Goal: Use online tool/utility

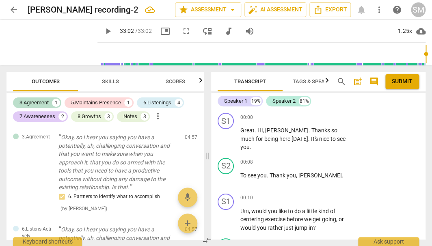
scroll to position [2584, 0]
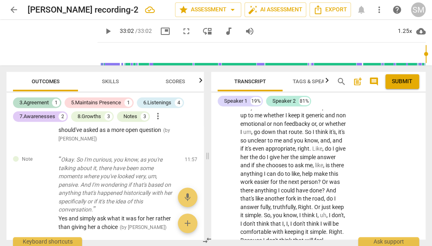
type input "1982"
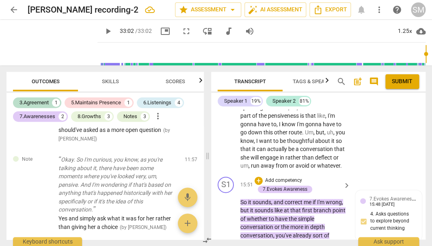
scroll to position [2735, 0]
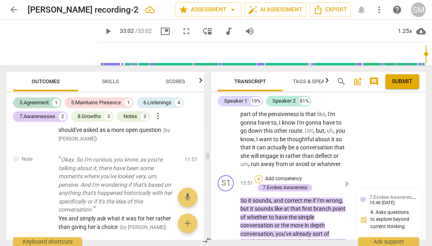
click at [258, 175] on div "+" at bounding box center [258, 179] width 8 height 8
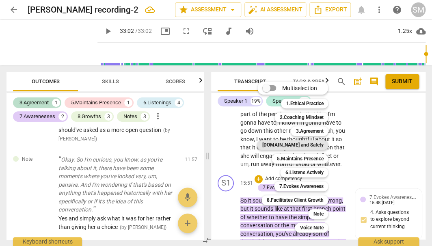
click at [314, 143] on b "[DOMAIN_NAME] and Safety" at bounding box center [292, 145] width 61 height 10
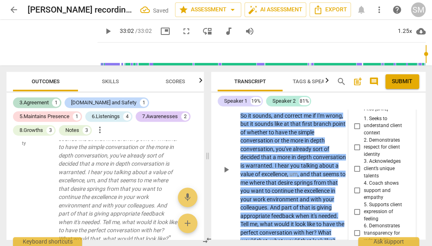
scroll to position [2829, 0]
click at [355, 207] on input "5. Supports client expression of feeling" at bounding box center [356, 212] width 13 height 10
checkbox input "true"
click at [335, 226] on p "So it sounds , and correct me if I'm wrong , but it sounds like at that first b…" at bounding box center [293, 178] width 106 height 133
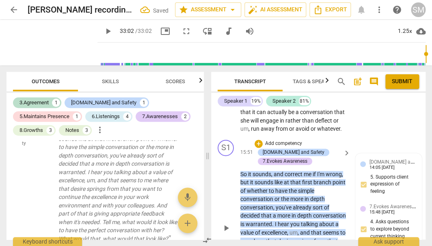
scroll to position [2769, 0]
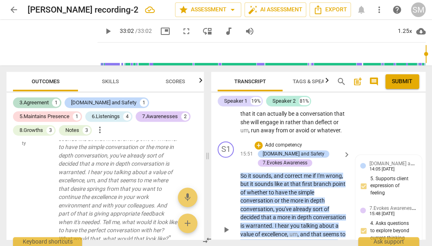
click at [275, 142] on p "Add competency" at bounding box center [283, 145] width 39 height 7
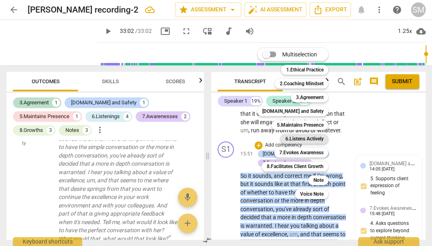
click at [315, 137] on b "6.Listens Actively" at bounding box center [304, 139] width 38 height 10
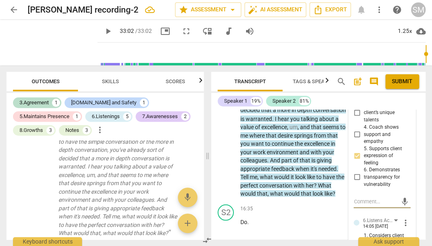
scroll to position [2885, 0]
click at [301, 201] on div "S2 play_arrow pause 16:35 + Add competency keyboard_arrow_right Do ." at bounding box center [318, 219] width 214 height 36
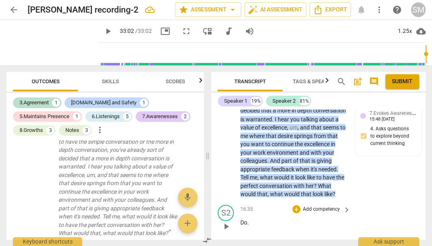
click at [277, 204] on div "16:35 + Add competency keyboard_arrow_right" at bounding box center [295, 208] width 111 height 9
click at [278, 173] on p "So it sounds , and correct me if I'm wrong , but it sounds like at that first b…" at bounding box center [293, 131] width 106 height 133
click at [284, 190] on span "what" at bounding box center [277, 193] width 14 height 6
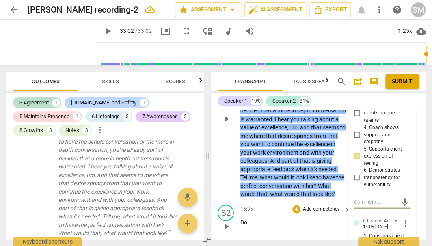
click at [284, 218] on p "Do ." at bounding box center [293, 222] width 106 height 9
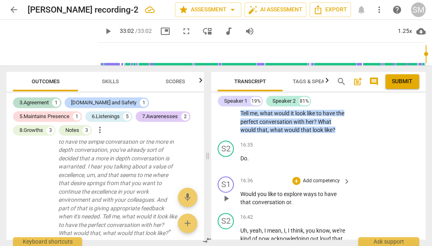
scroll to position [2952, 0]
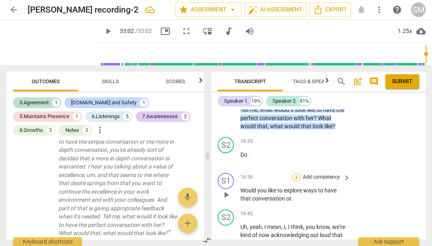
click at [295, 173] on div "+" at bounding box center [296, 177] width 8 height 8
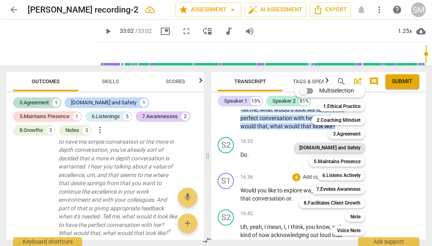
click at [342, 146] on b "[DOMAIN_NAME] and Safety" at bounding box center [329, 148] width 61 height 10
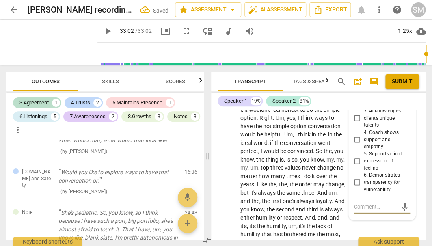
scroll to position [3088, 0]
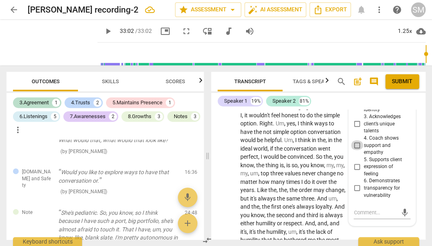
click at [355, 140] on input "4. Coach shows support and empathy" at bounding box center [356, 145] width 13 height 10
checkbox input "true"
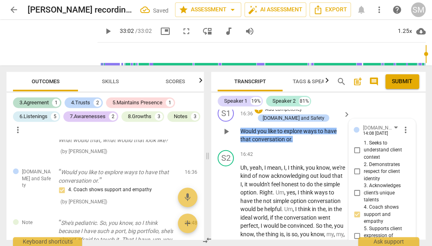
scroll to position [3018, 0]
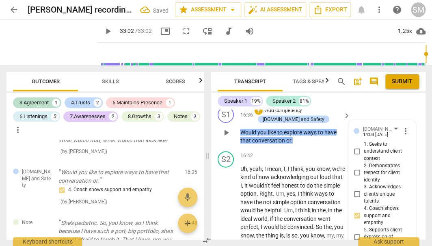
click at [334, 128] on p "Would you like to explore ways to have that conversation or ." at bounding box center [293, 136] width 106 height 17
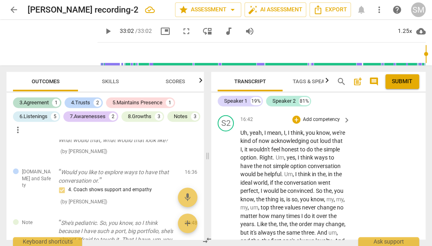
scroll to position [3062, 0]
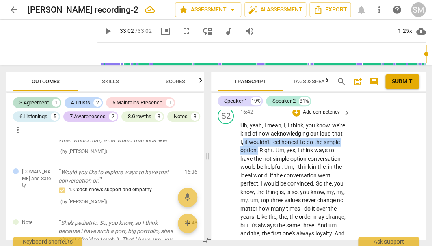
drag, startPoint x: 266, startPoint y: 123, endPoint x: 285, endPoint y: 133, distance: 21.4
click at [303, 120] on icon "button" at bounding box center [304, 120] width 5 height 6
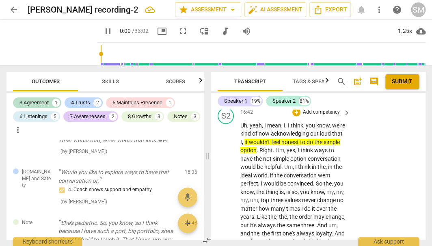
scroll to position [17, 0]
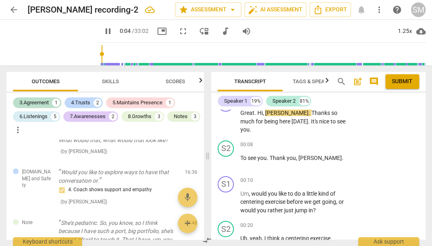
click at [103, 29] on span "pause" at bounding box center [108, 31] width 10 height 10
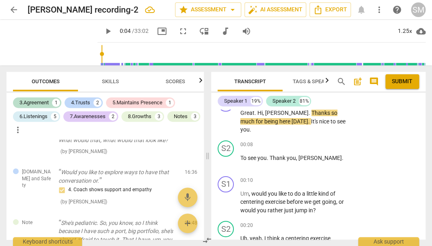
type input "4"
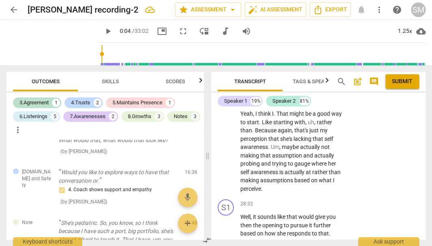
scroll to position [4861, 0]
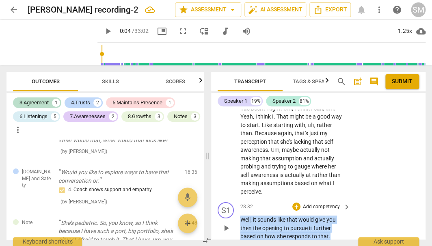
drag, startPoint x: 241, startPoint y: 193, endPoint x: 335, endPoint y: 206, distance: 95.8
click at [336, 215] on p "Well , it sounds like that would give you then the opening to pursue it further…" at bounding box center [293, 227] width 106 height 25
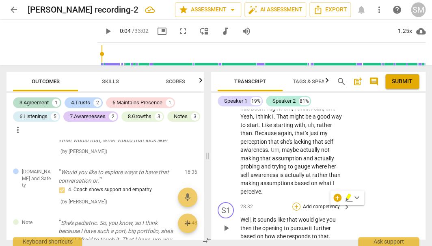
click at [295, 202] on div "+" at bounding box center [296, 206] width 8 height 8
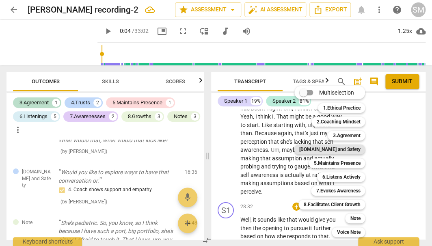
click at [345, 151] on b "[DOMAIN_NAME] and Safety" at bounding box center [329, 149] width 61 height 10
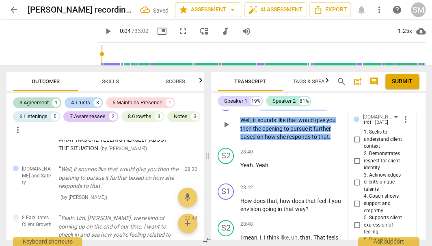
scroll to position [4968, 0]
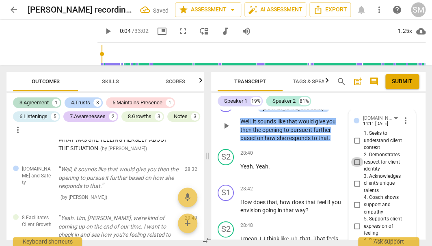
click at [353, 157] on input "2. Demonstrates respect for client identity" at bounding box center [356, 162] width 13 height 10
checkbox input "true"
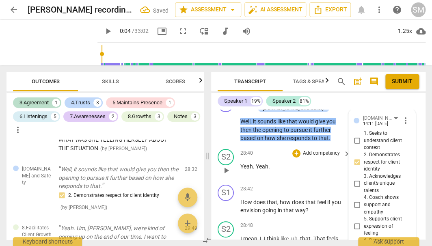
click at [344, 162] on div "Yeah . Yeah ." at bounding box center [295, 166] width 111 height 9
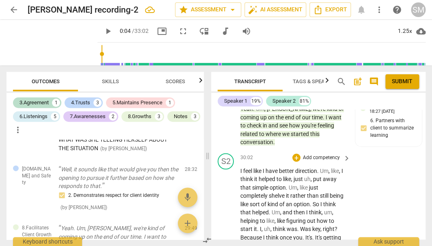
scroll to position [5334, 0]
